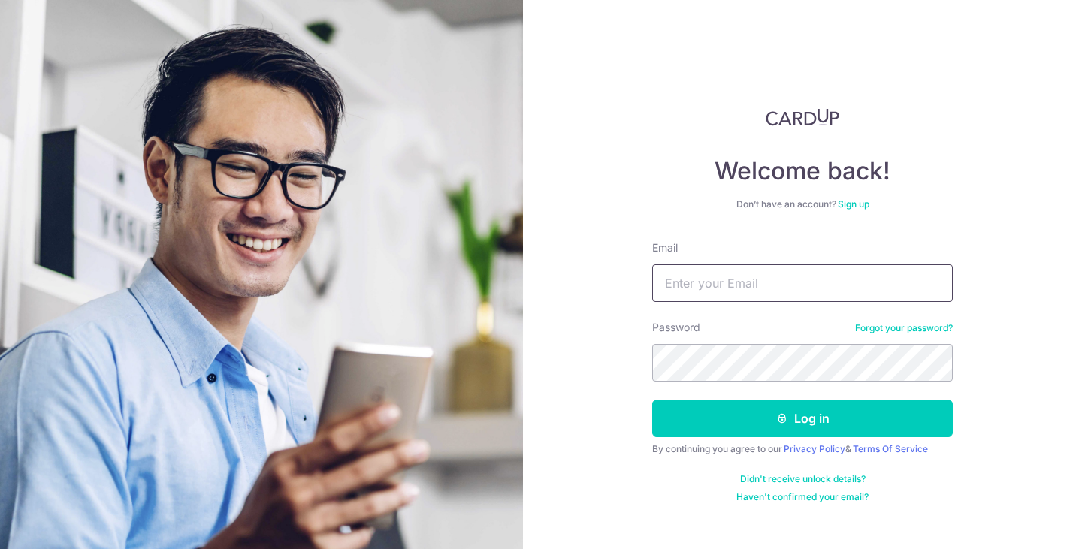
click at [716, 274] on input "Email" at bounding box center [802, 283] width 300 height 38
type input "[EMAIL_ADDRESS][DOMAIN_NAME]"
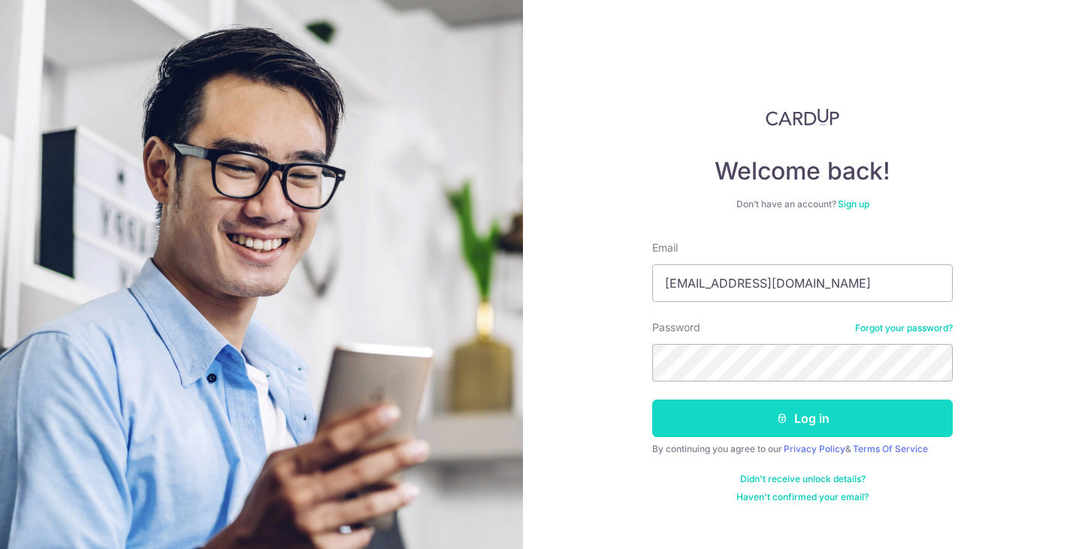
click at [814, 424] on button "Log in" at bounding box center [802, 419] width 300 height 38
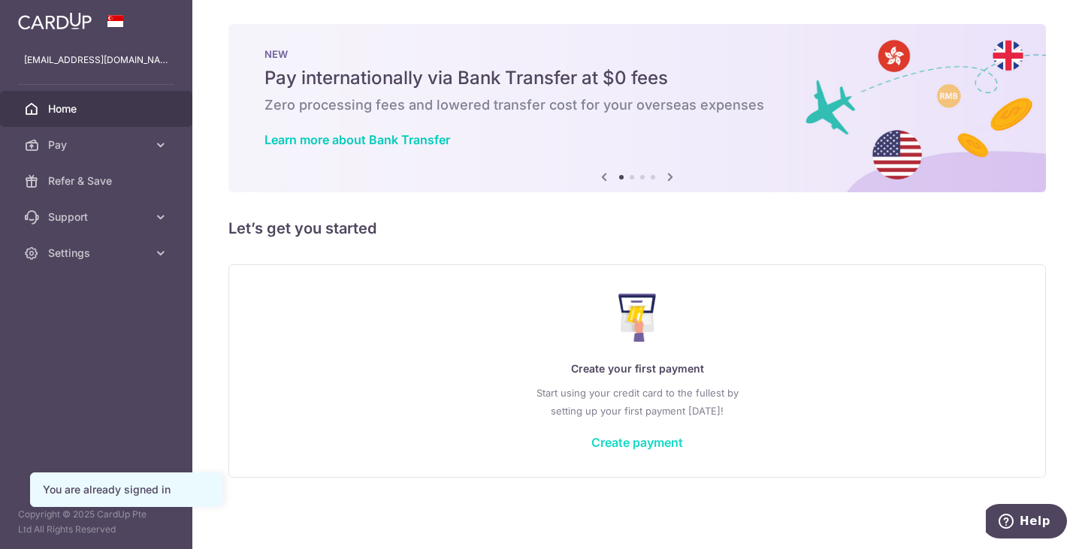
click at [654, 442] on link "Create payment" at bounding box center [637, 442] width 92 height 15
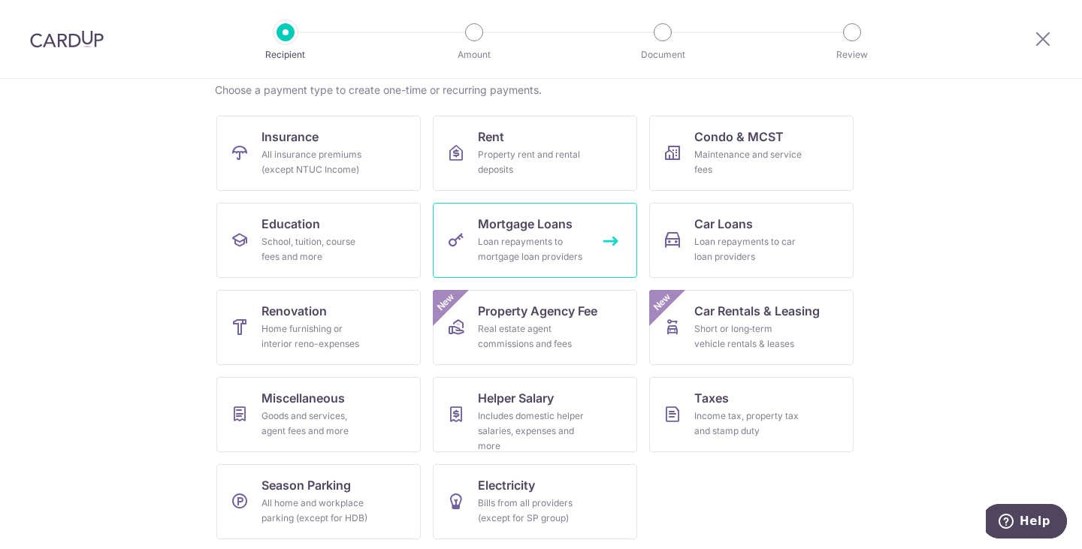
scroll to position [122, 0]
click at [338, 208] on link "Education School, tuition, course fees and more" at bounding box center [318, 239] width 204 height 75
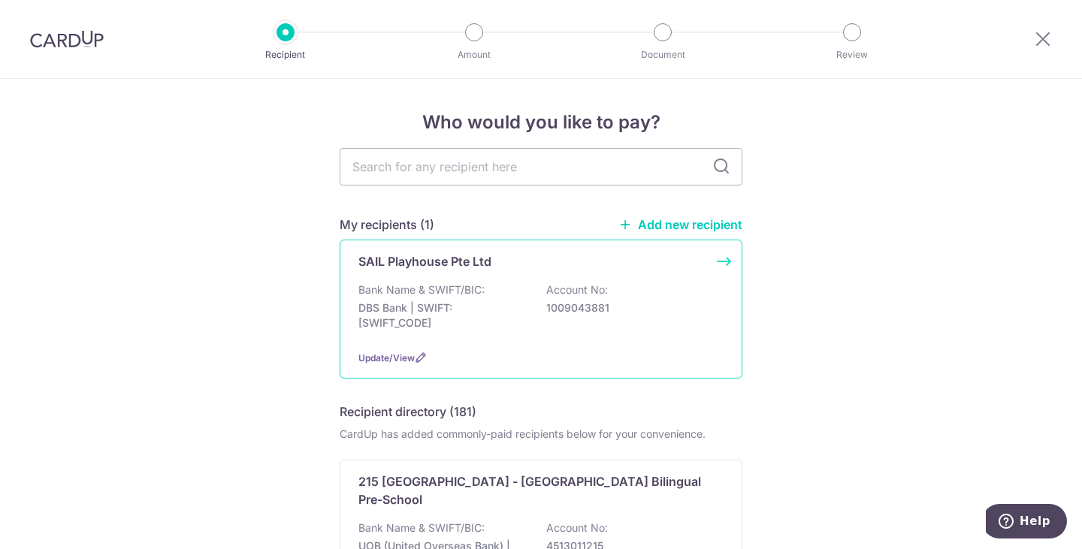
click at [722, 263] on div "SAIL Playhouse Pte Ltd Bank Name & SWIFT/BIC: DBS Bank | SWIFT: DBSSSGSGXXX Acc…" at bounding box center [540, 309] width 403 height 139
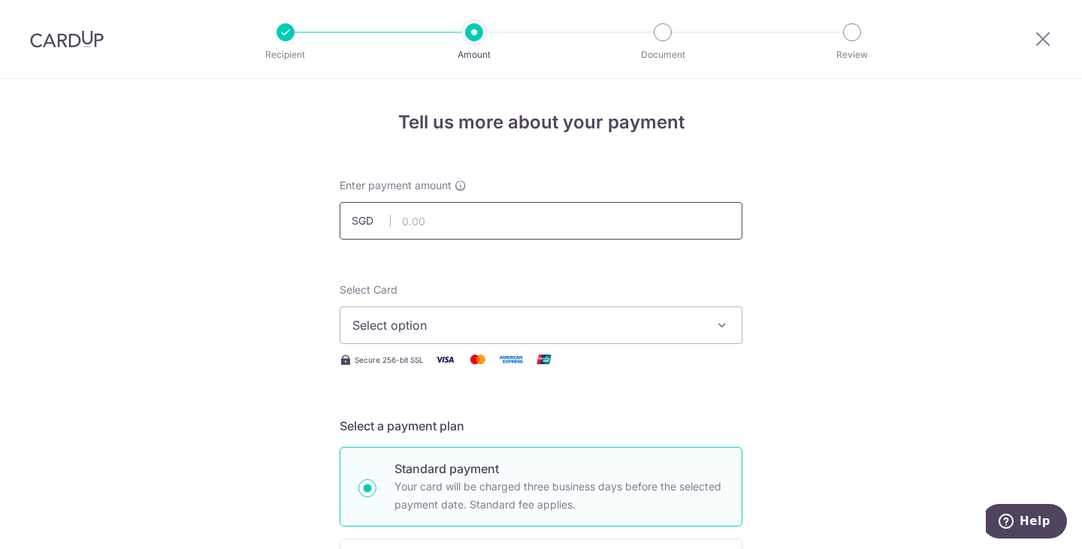
click at [457, 225] on input "text" at bounding box center [540, 221] width 403 height 38
type input "1,498.50"
click at [481, 321] on span "Select option" at bounding box center [527, 325] width 350 height 18
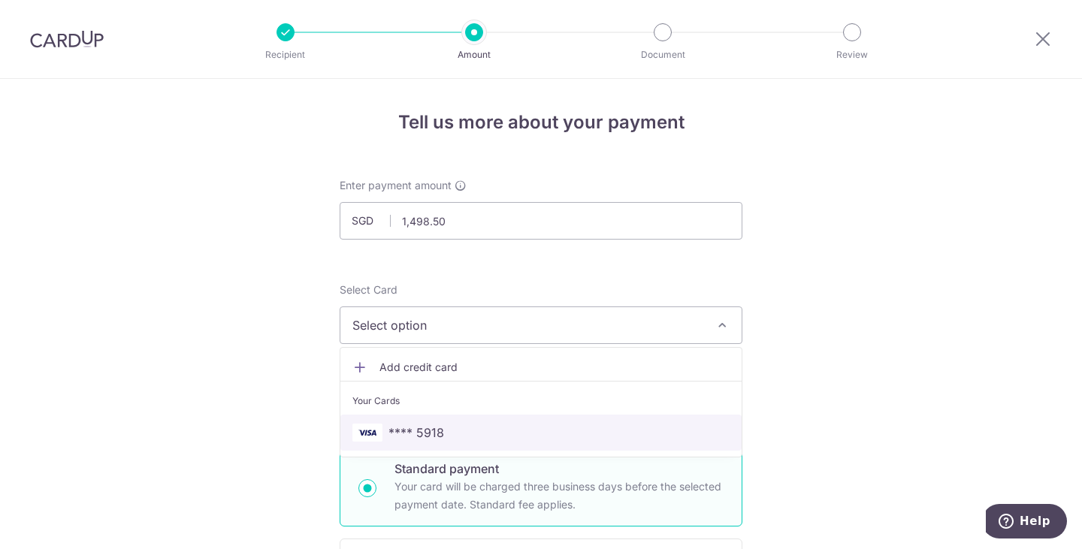
click at [492, 438] on span "**** 5918" at bounding box center [540, 433] width 377 height 18
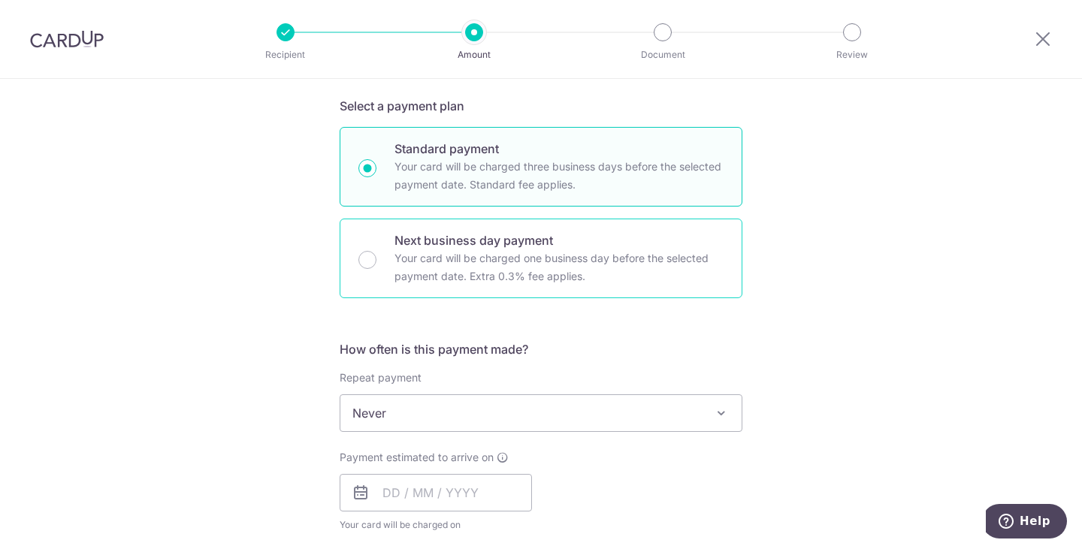
scroll to position [321, 0]
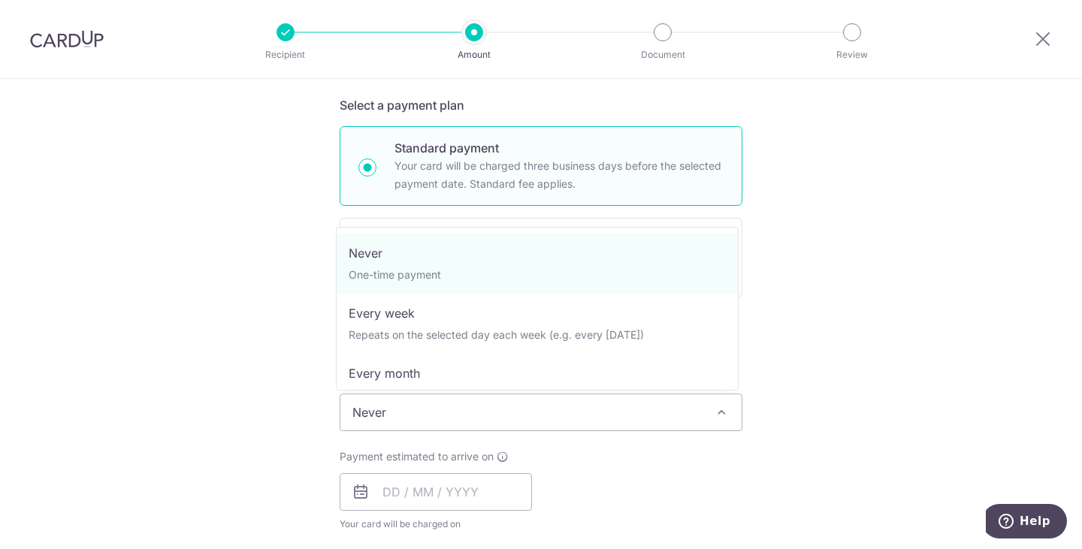
click at [683, 412] on span "Never" at bounding box center [540, 412] width 401 height 36
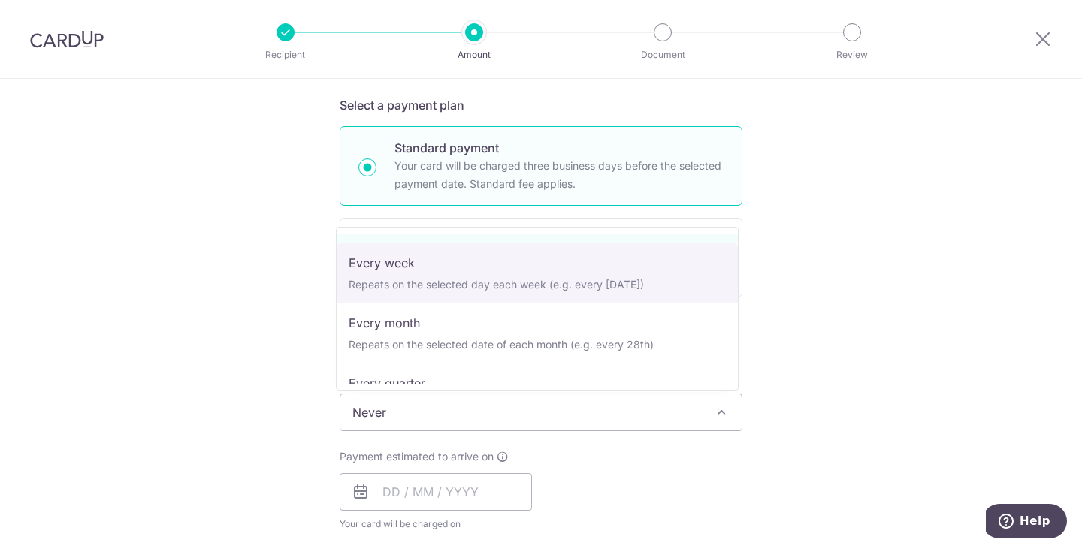
scroll to position [55, 0]
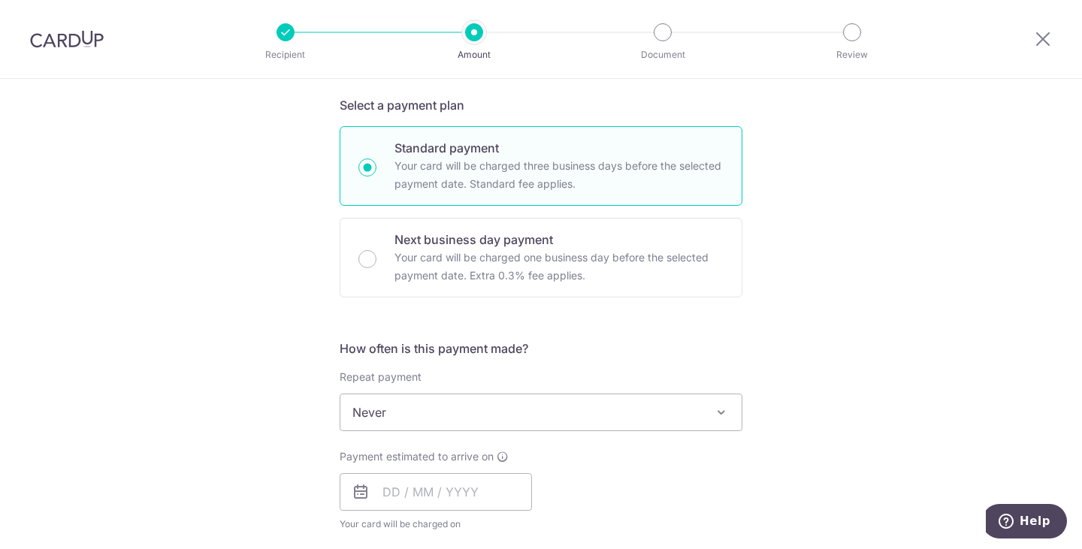
click at [825, 394] on div "Tell us more about your payment Enter payment amount SGD 1,498.50 1498.50 Selec…" at bounding box center [541, 437] width 1082 height 1359
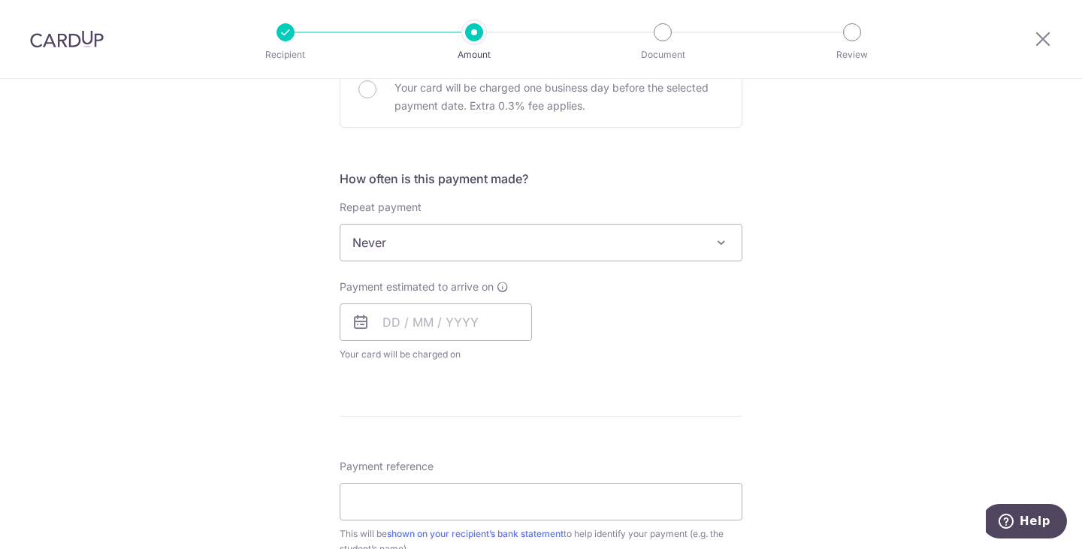
scroll to position [497, 0]
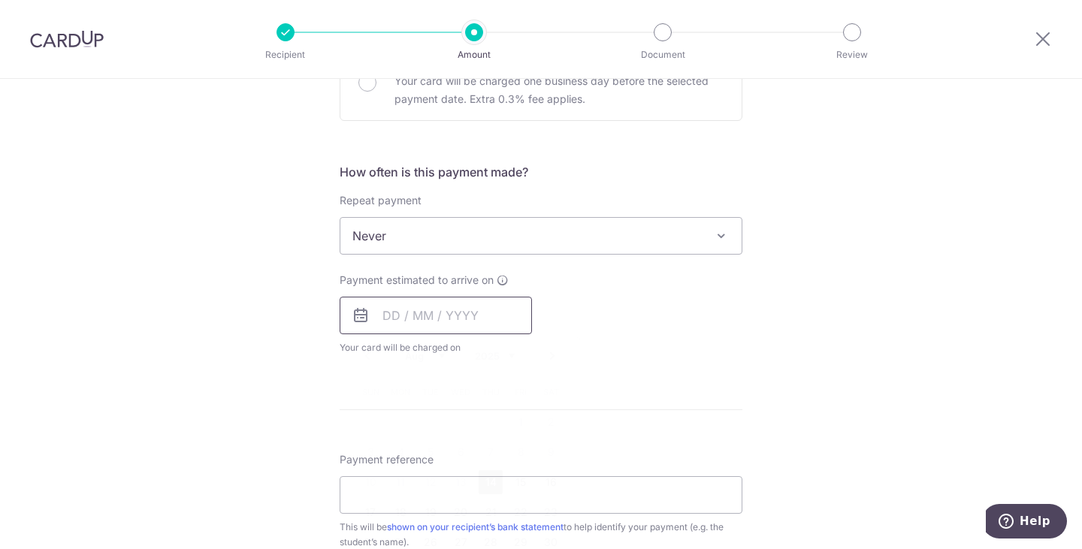
click at [388, 317] on input "text" at bounding box center [435, 316] width 192 height 38
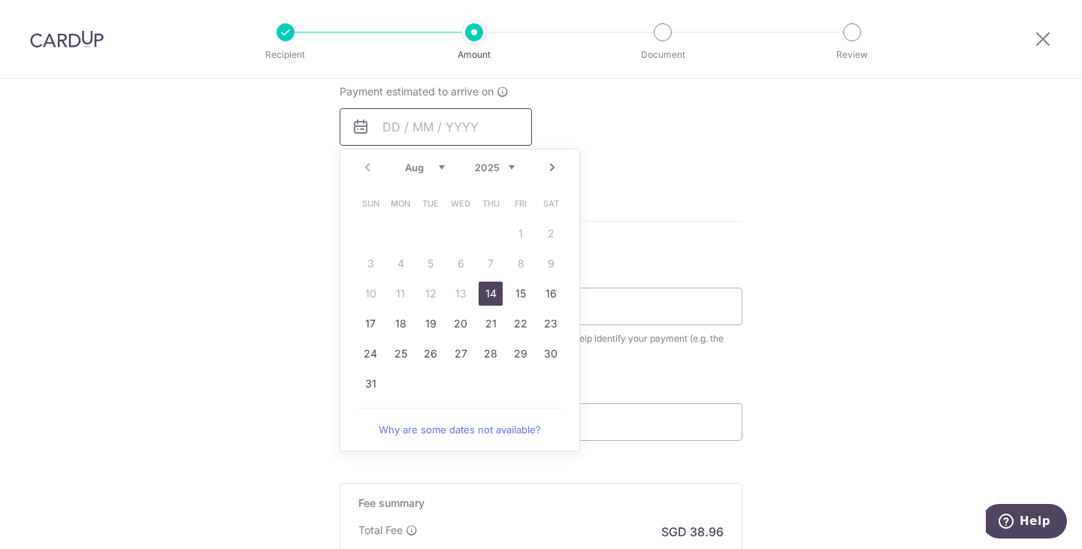
scroll to position [686, 0]
click at [493, 288] on link "14" at bounding box center [490, 293] width 24 height 24
type input "14/08/2025"
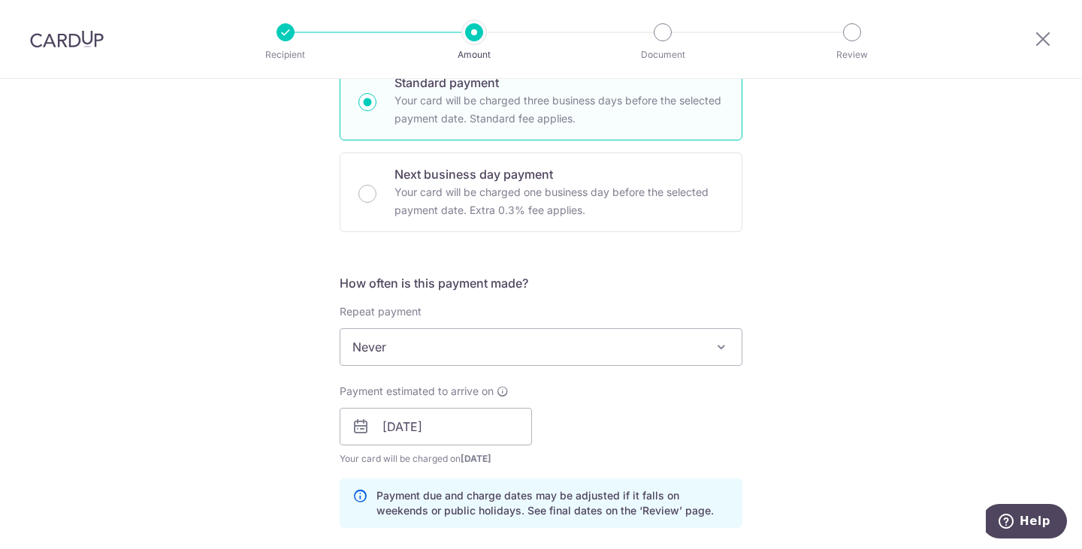
scroll to position [320, 0]
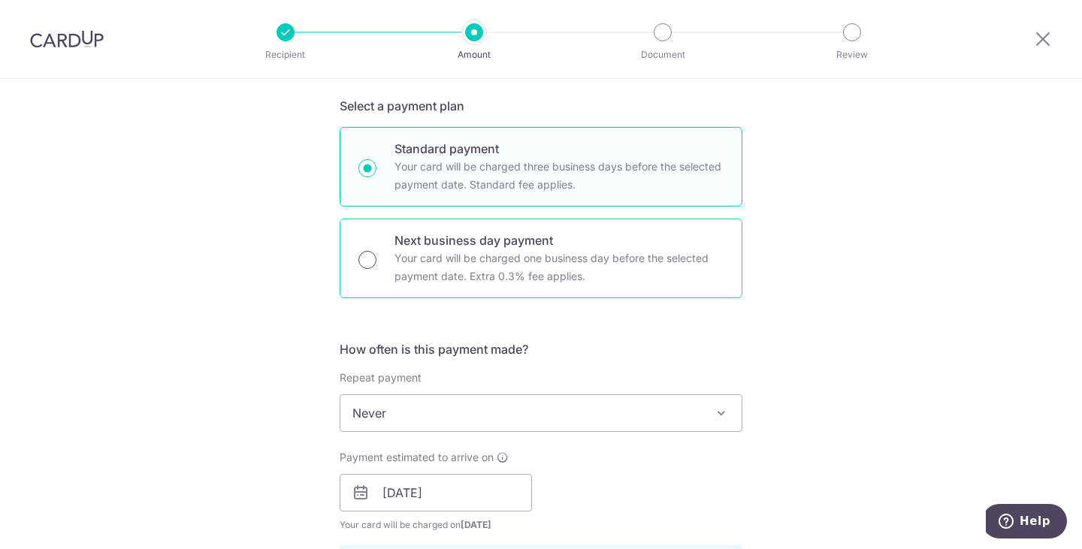
click at [362, 259] on input "Next business day payment Your card will be charged one business day before the…" at bounding box center [367, 260] width 18 height 18
radio input "true"
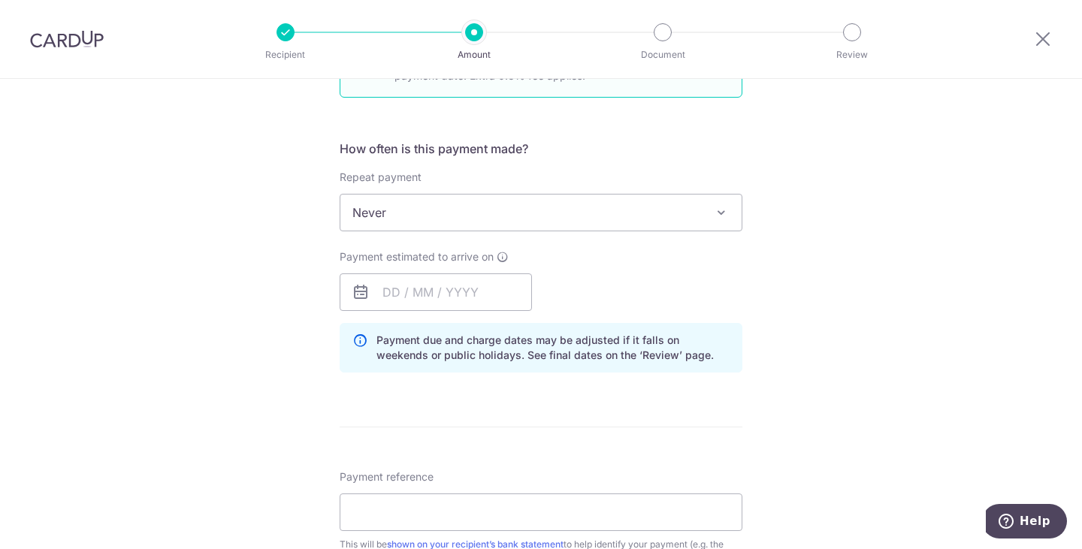
scroll to position [526, 0]
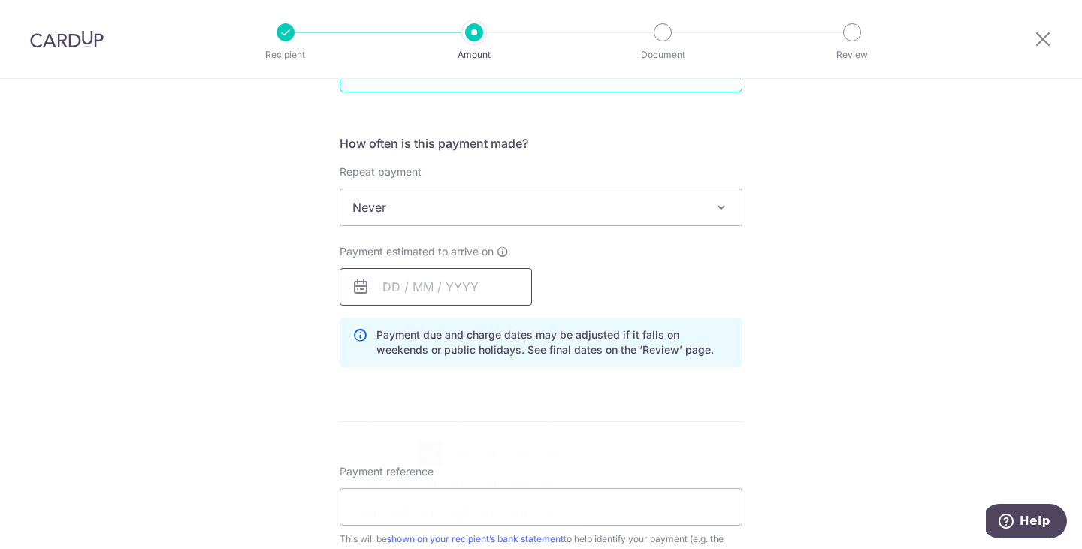
click at [384, 291] on input "text" at bounding box center [435, 287] width 192 height 38
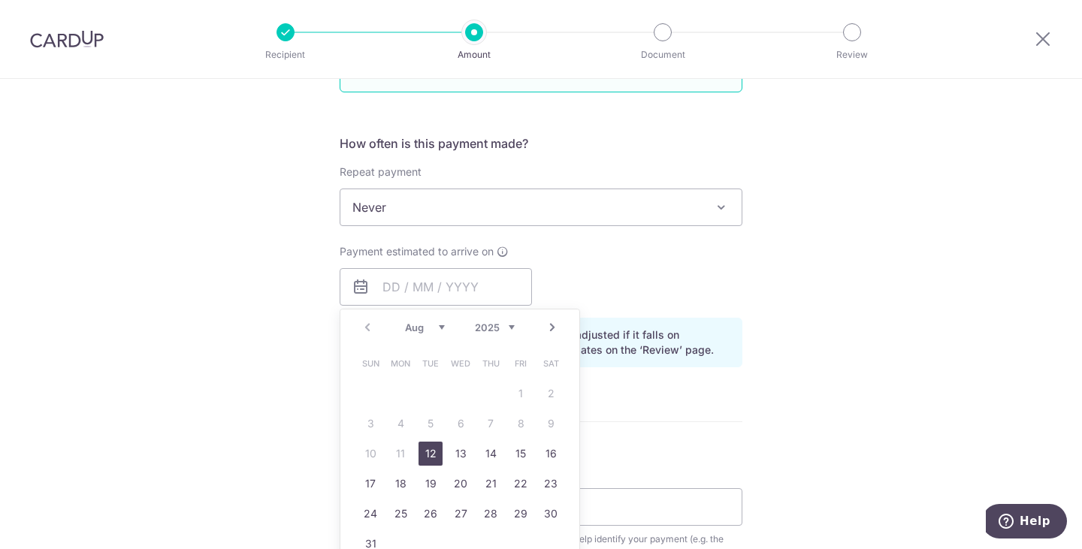
click at [426, 454] on link "12" at bounding box center [430, 454] width 24 height 24
type input "12/08/2025"
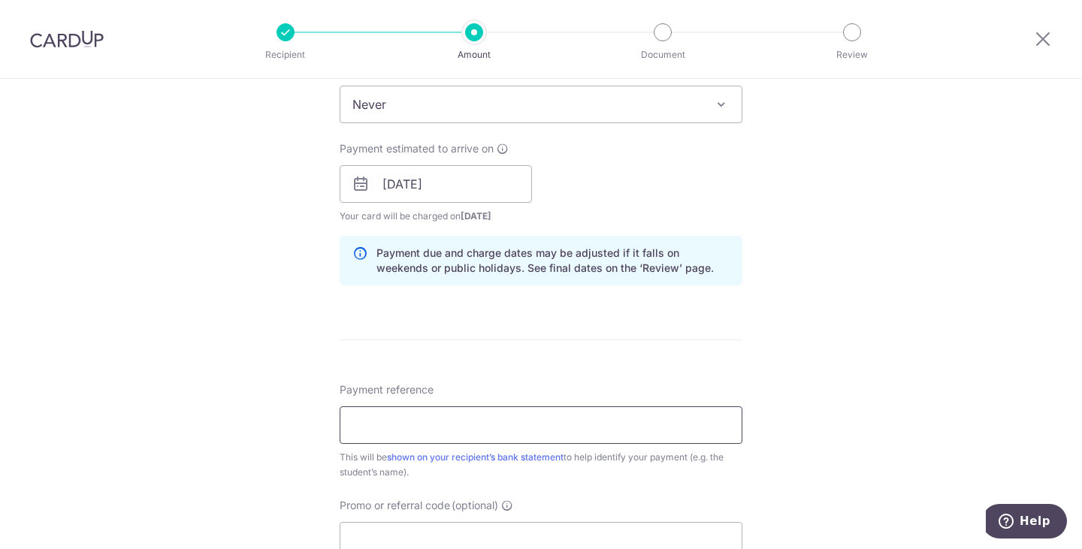
scroll to position [629, 0]
click at [557, 421] on input "Payment reference" at bounding box center [540, 425] width 403 height 38
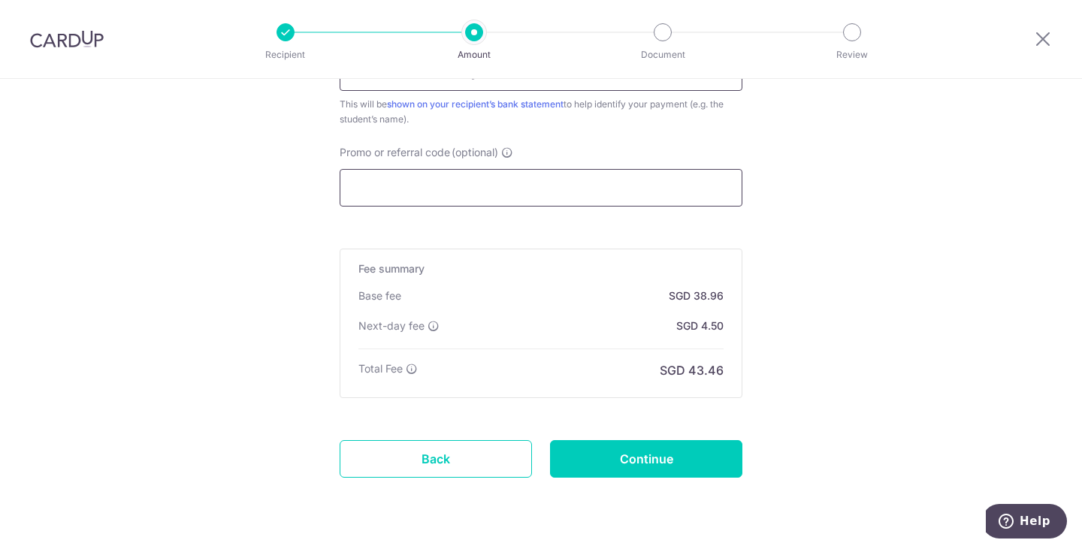
scroll to position [982, 0]
type input "Lewis Aug fees"
click at [446, 444] on link "Back" at bounding box center [435, 458] width 192 height 38
